Goal: Task Accomplishment & Management: Manage account settings

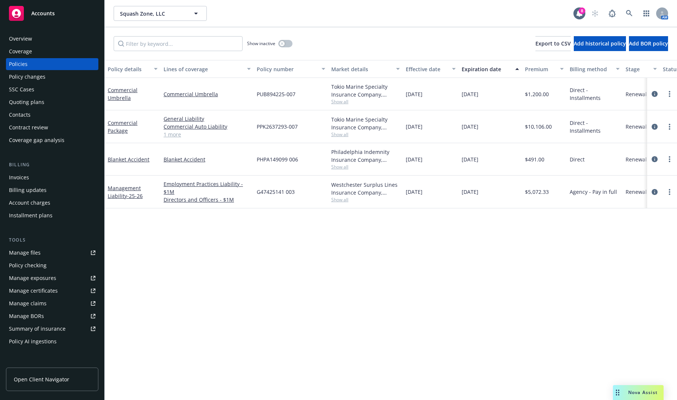
click at [15, 10] on icon at bounding box center [16, 13] width 9 height 9
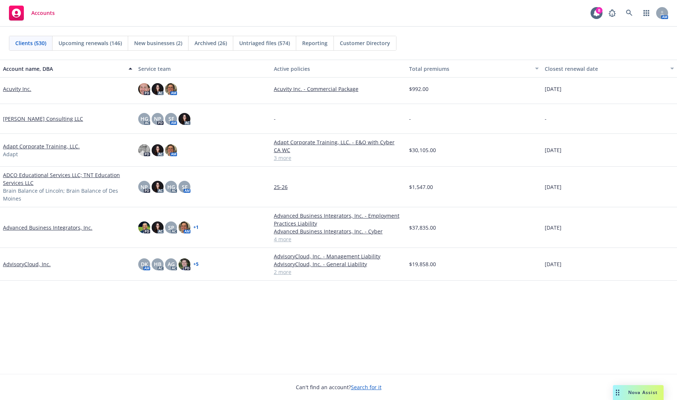
scroll to position [37, 0]
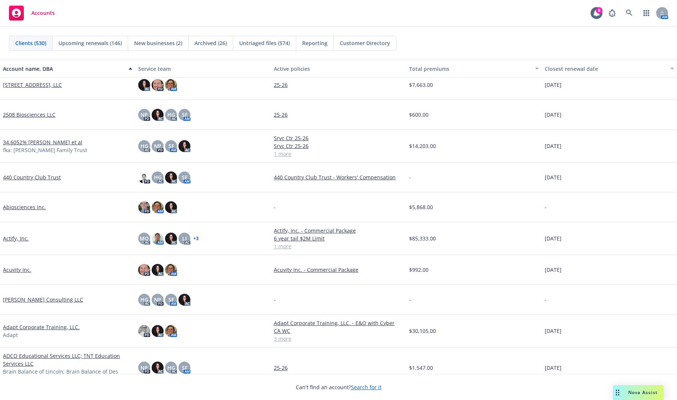
click at [422, 69] on div "Total premiums" at bounding box center [469, 69] width 121 height 8
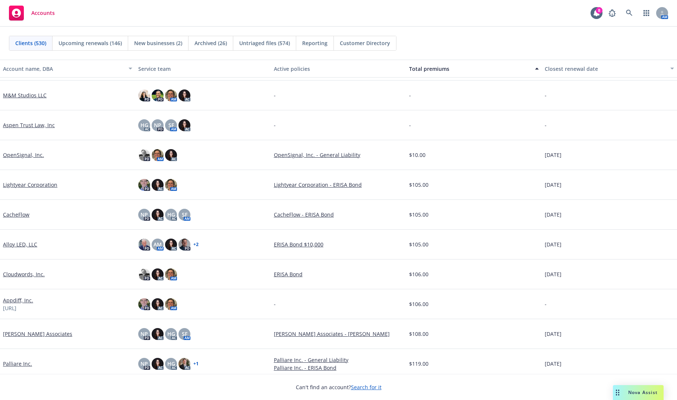
scroll to position [2050, 0]
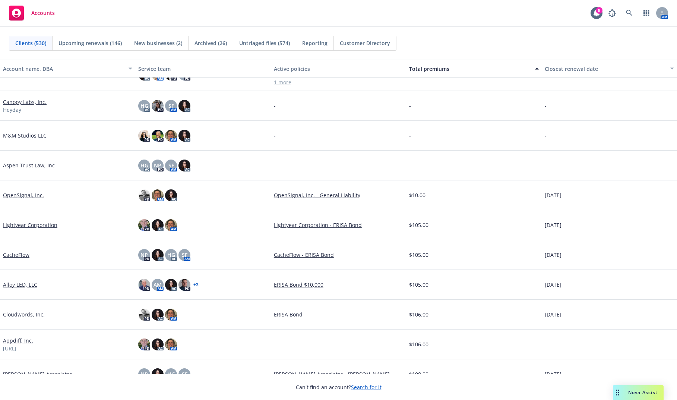
click at [43, 136] on link "M&M Studios LLC" at bounding box center [25, 136] width 44 height 8
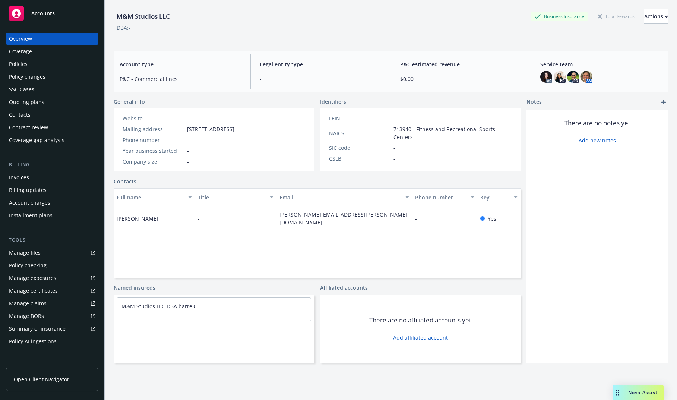
scroll to position [111, 0]
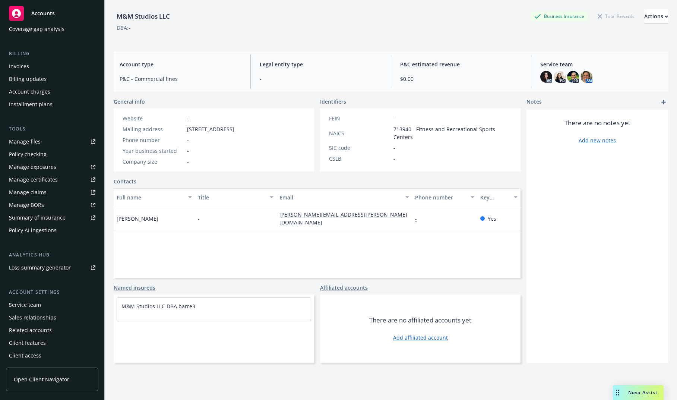
click at [57, 303] on div "Service team" at bounding box center [52, 305] width 86 height 12
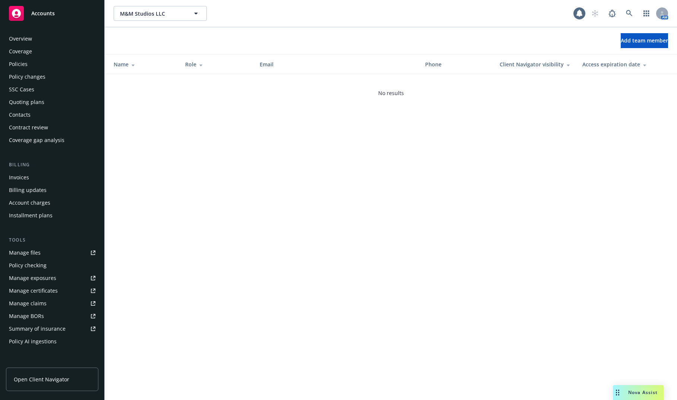
scroll to position [111, 0]
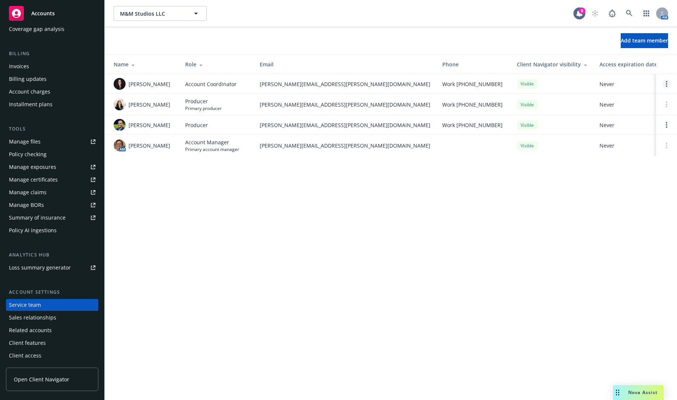
click at [667, 83] on circle "Open options" at bounding box center [666, 83] width 1 height 1
click at [534, 232] on div "M&M Studios LLC M&M Studios LLC 8 AM Add team member Name Role Email Phone Clie…" at bounding box center [391, 200] width 572 height 400
